Goal: Task Accomplishment & Management: Manage account settings

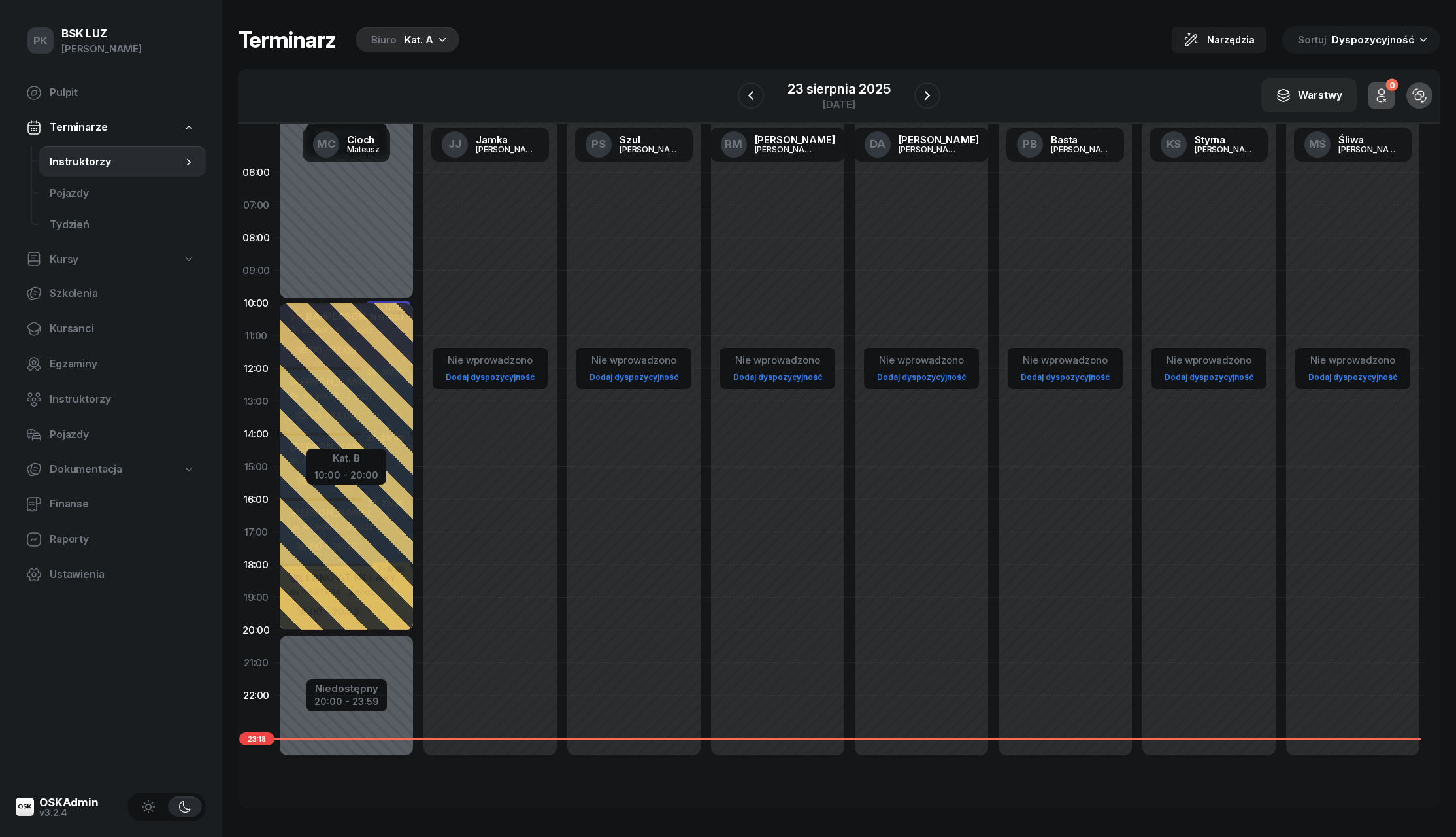
click at [421, 45] on div "Kat. A" at bounding box center [419, 39] width 29 height 15
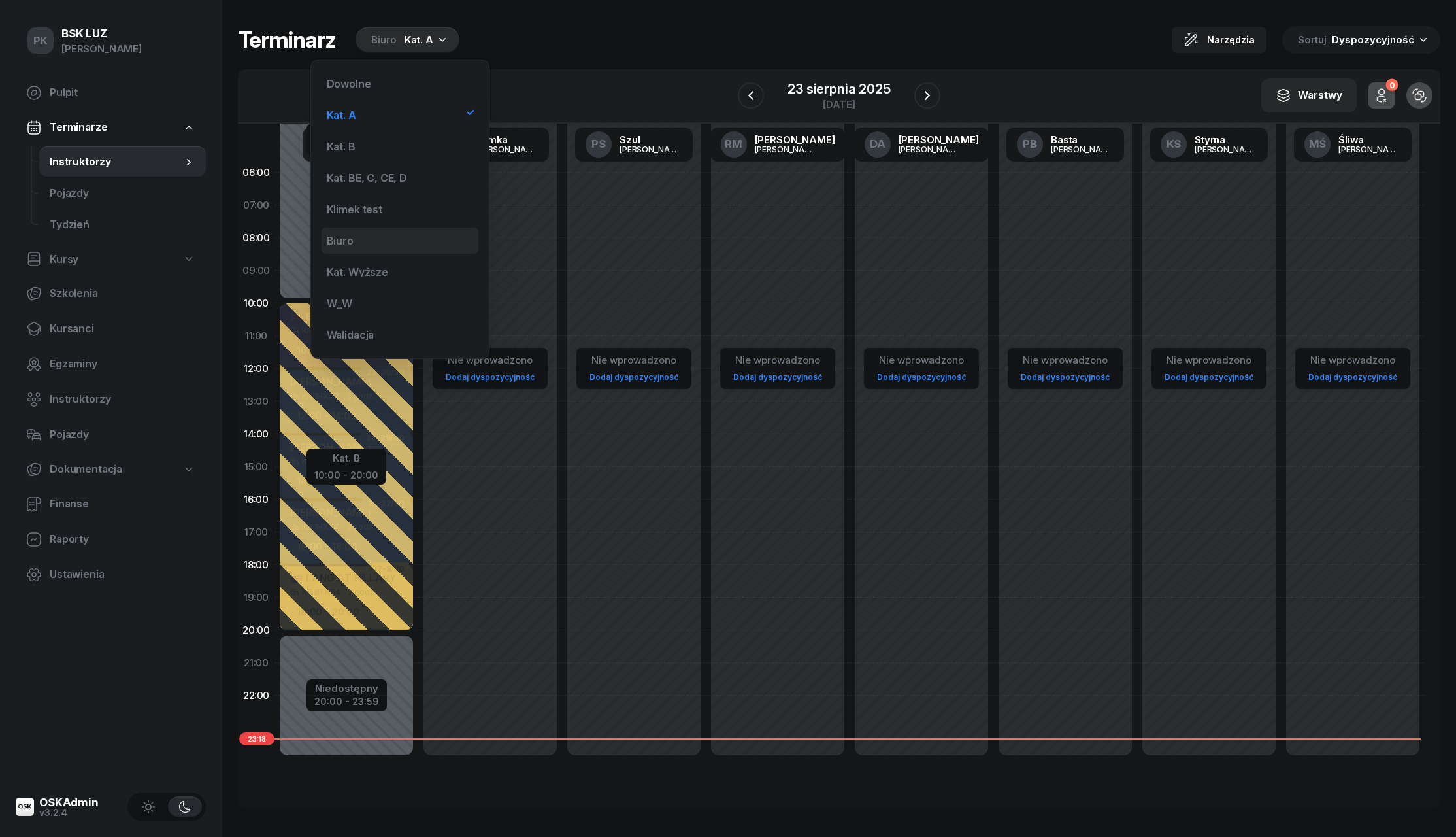
click at [374, 239] on div "Biuro" at bounding box center [399, 240] width 157 height 26
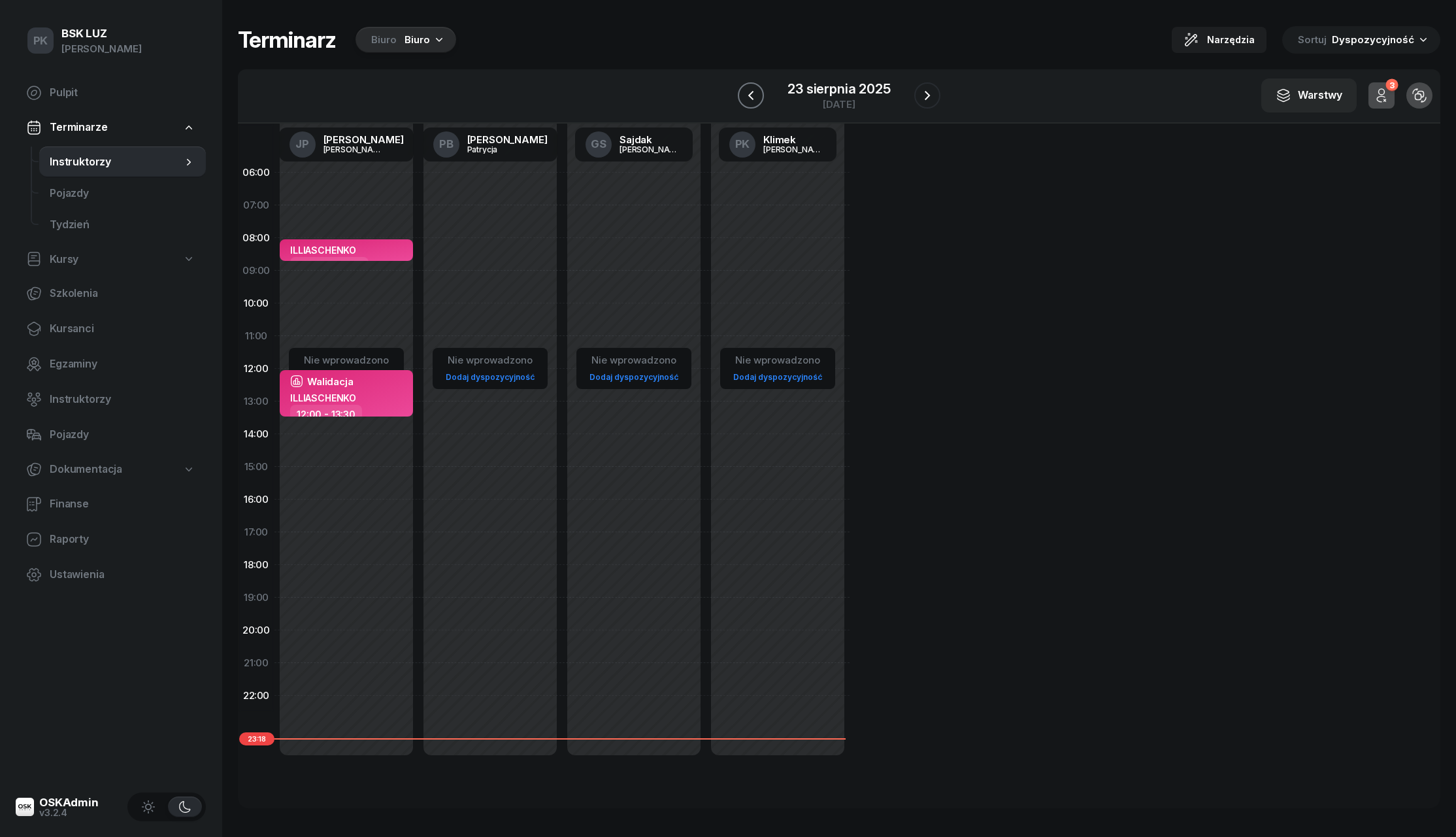
click at [748, 101] on icon "button" at bounding box center [751, 95] width 15 height 15
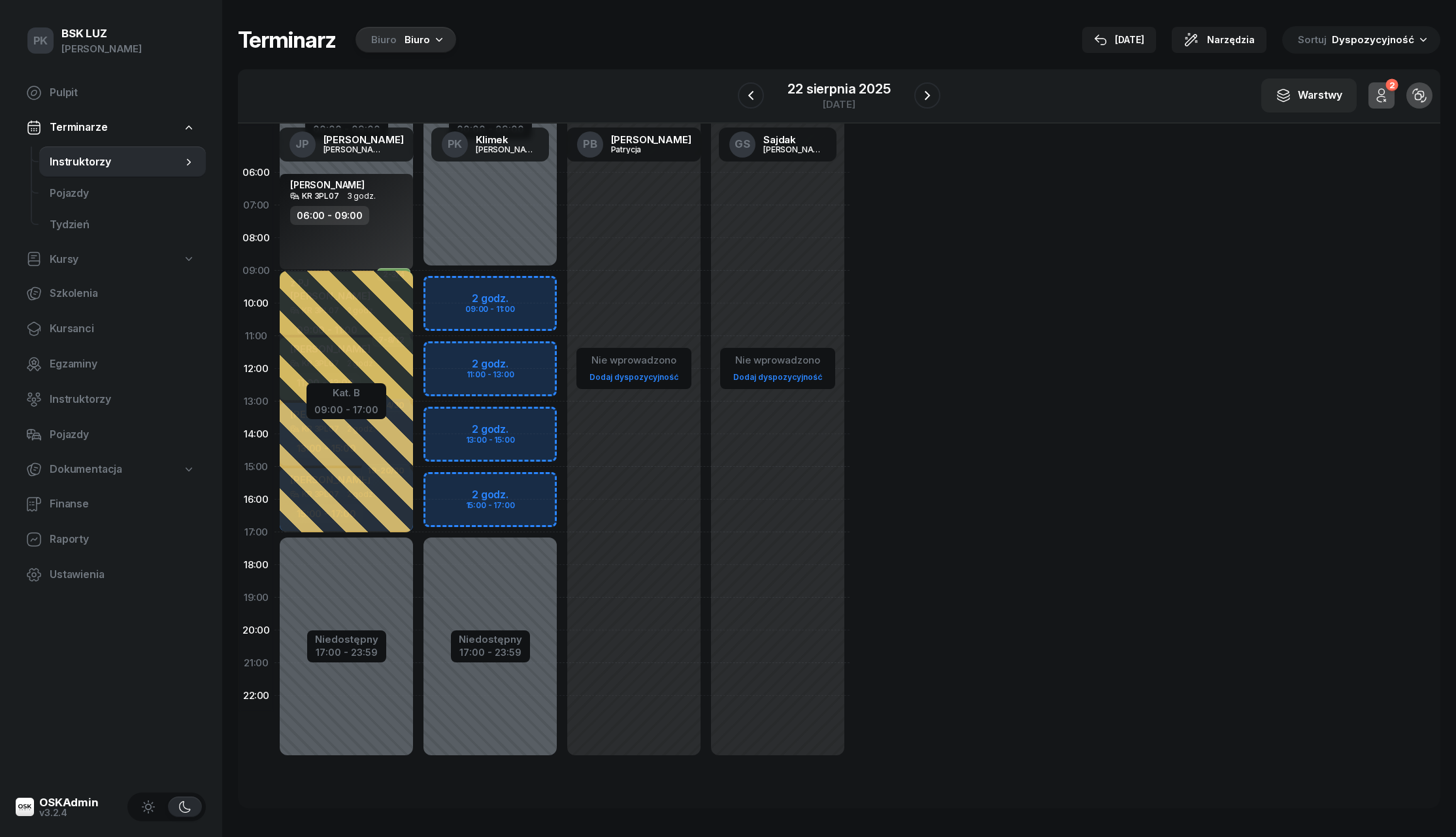
click at [562, 283] on div "Niedostępny 00:00 - 09:00 Niedostępny 17:00 - 23:59 2 godz. 09:00 - 11:00 2 god…" at bounding box center [634, 466] width 144 height 621
select select "09"
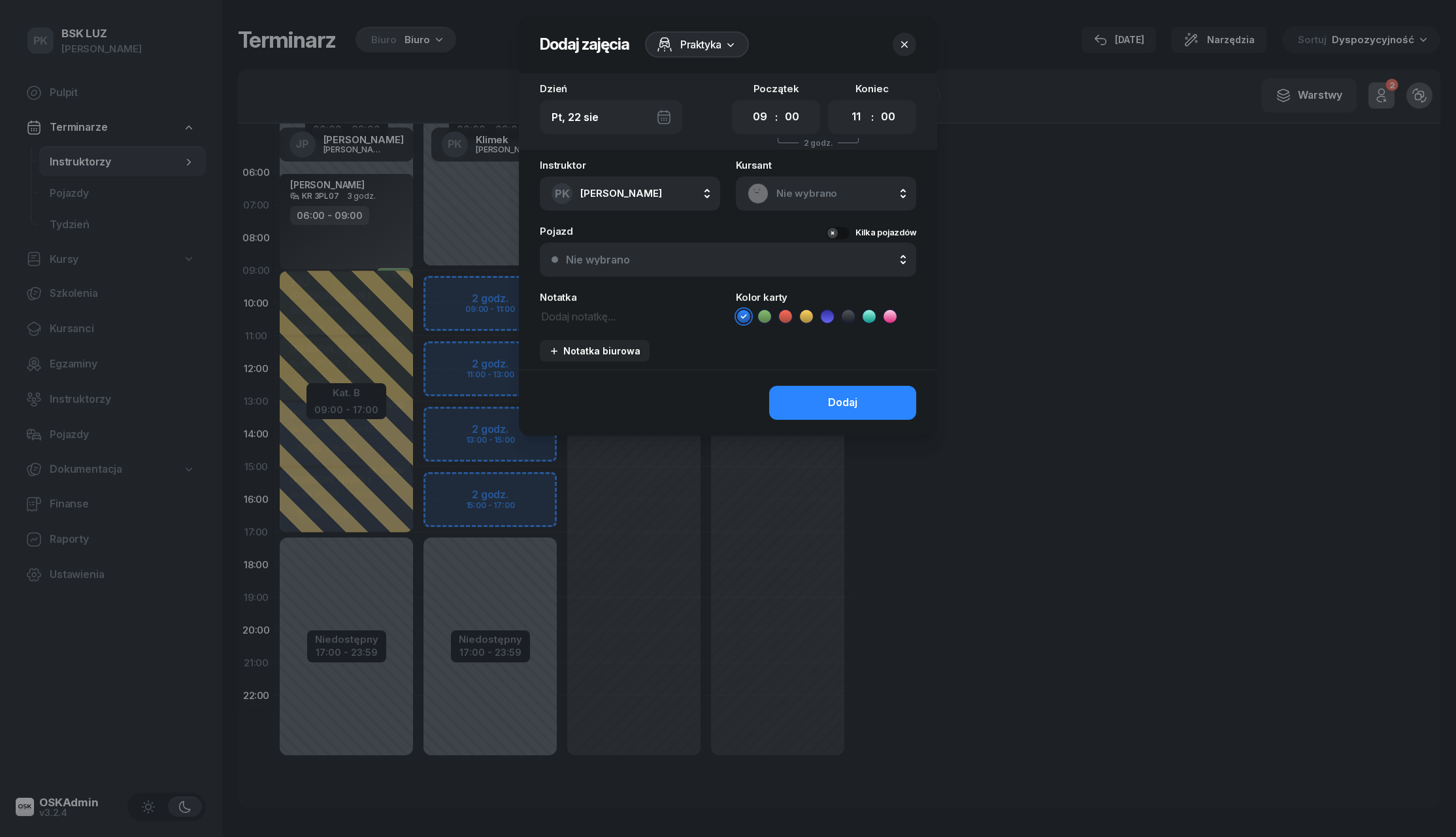
click at [733, 47] on icon at bounding box center [730, 44] width 13 height 13
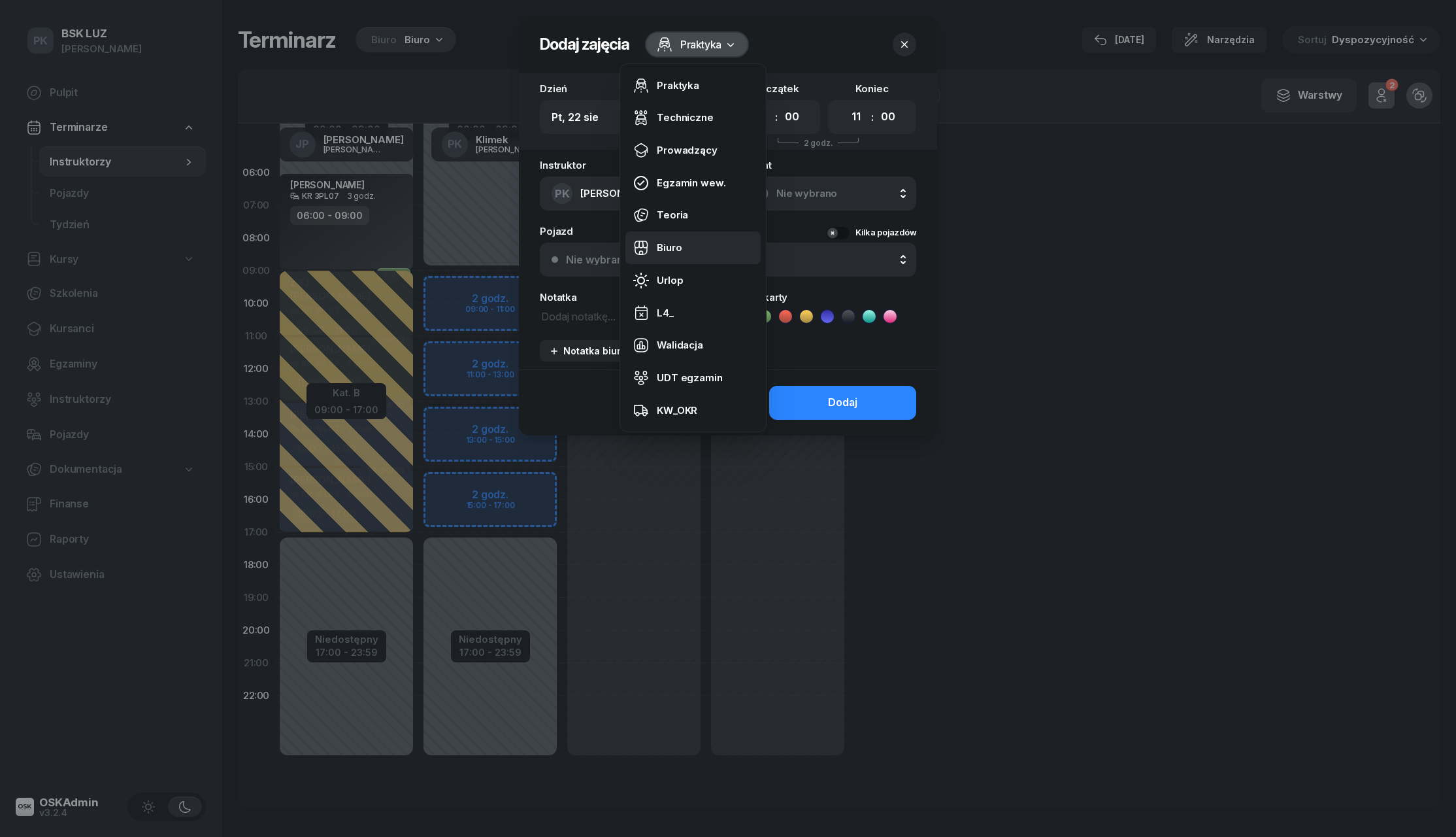
click at [672, 247] on div "Biuro" at bounding box center [669, 247] width 25 height 17
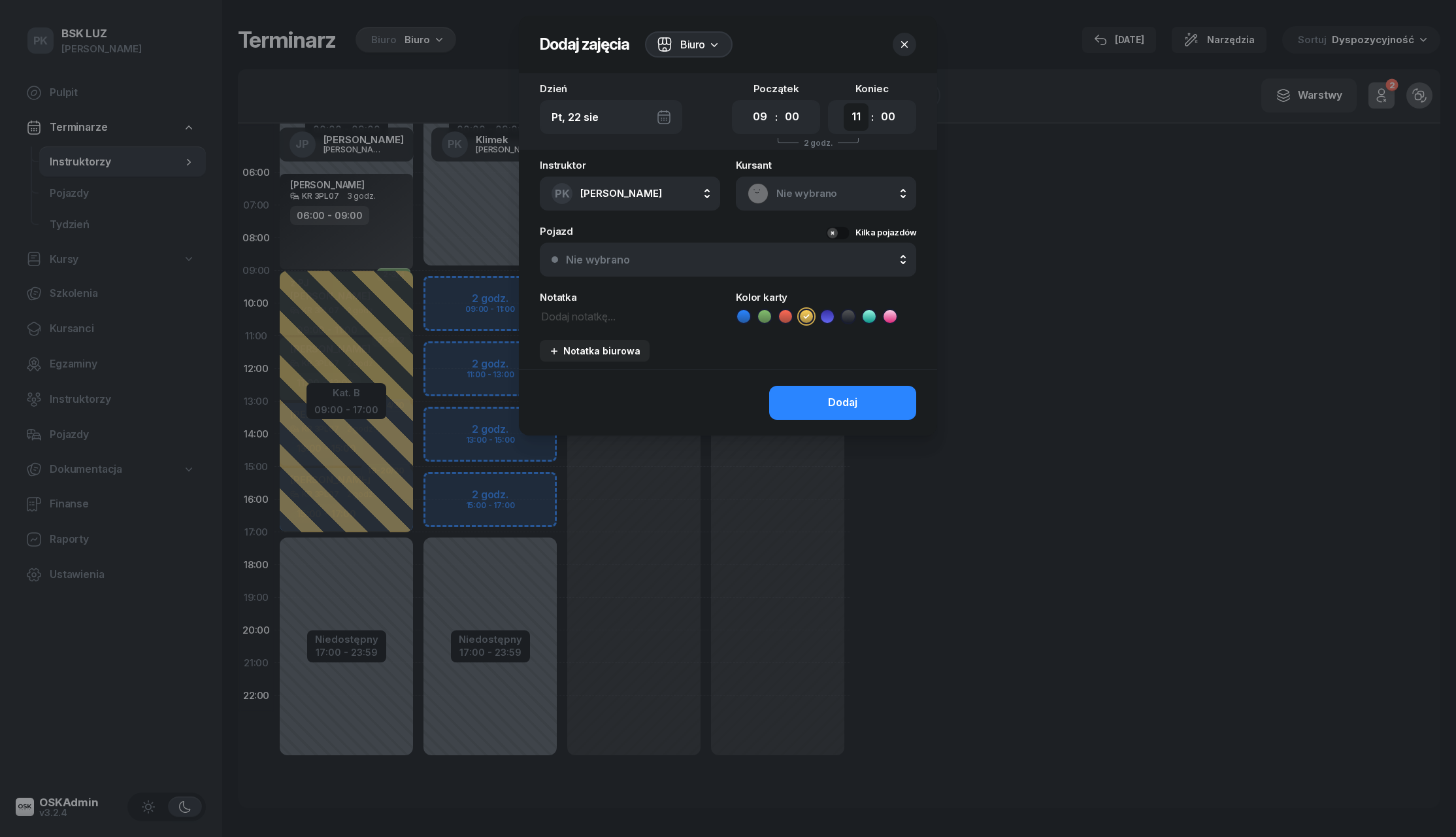
click at [858, 118] on select "00 01 02 03 04 05 06 07 08 09 10 11 12 13 14 15 16 17 18 19 20 21 22 23" at bounding box center [856, 117] width 25 height 27
select select "17"
click at [892, 118] on select "00 05 10 15 20 25 30 35 40 45 50 55" at bounding box center [888, 117] width 25 height 27
select select "30"
click at [811, 401] on button "Dodaj" at bounding box center [842, 403] width 147 height 34
